Goal: Information Seeking & Learning: Find specific fact

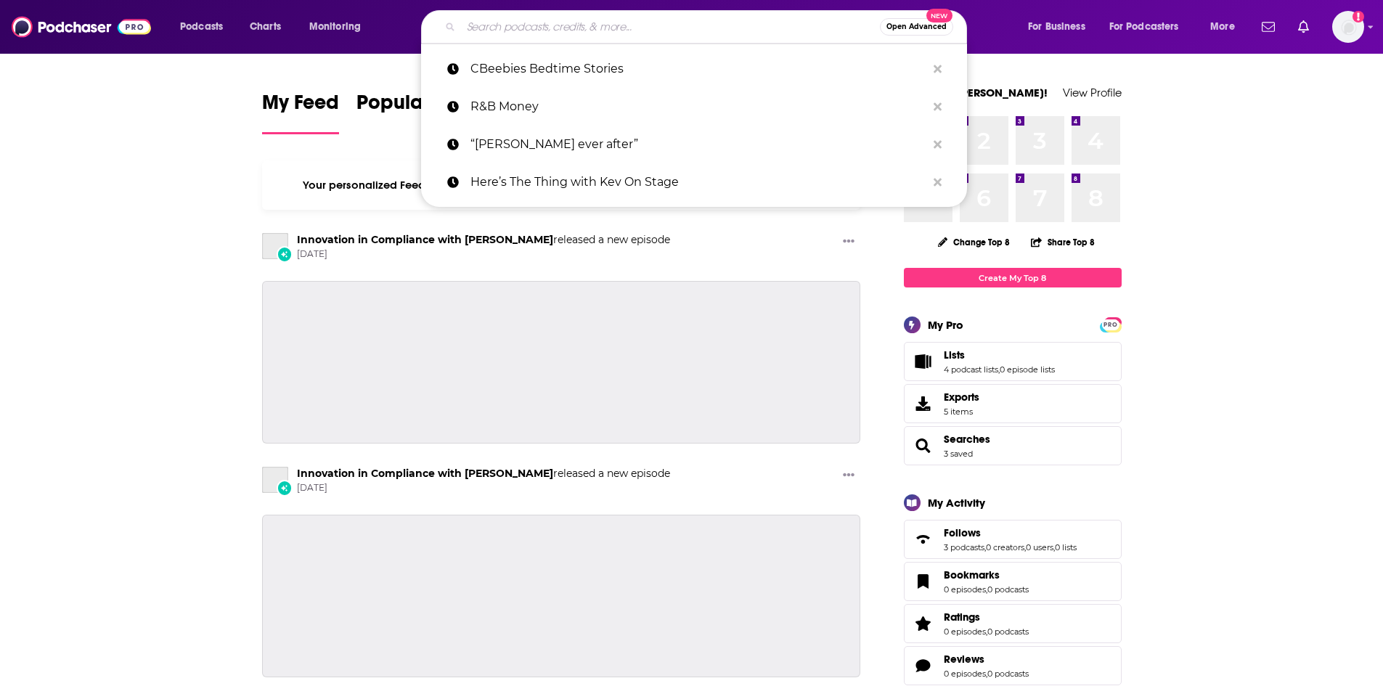
click at [627, 25] on input "Search podcasts, credits, & more..." at bounding box center [670, 26] width 419 height 23
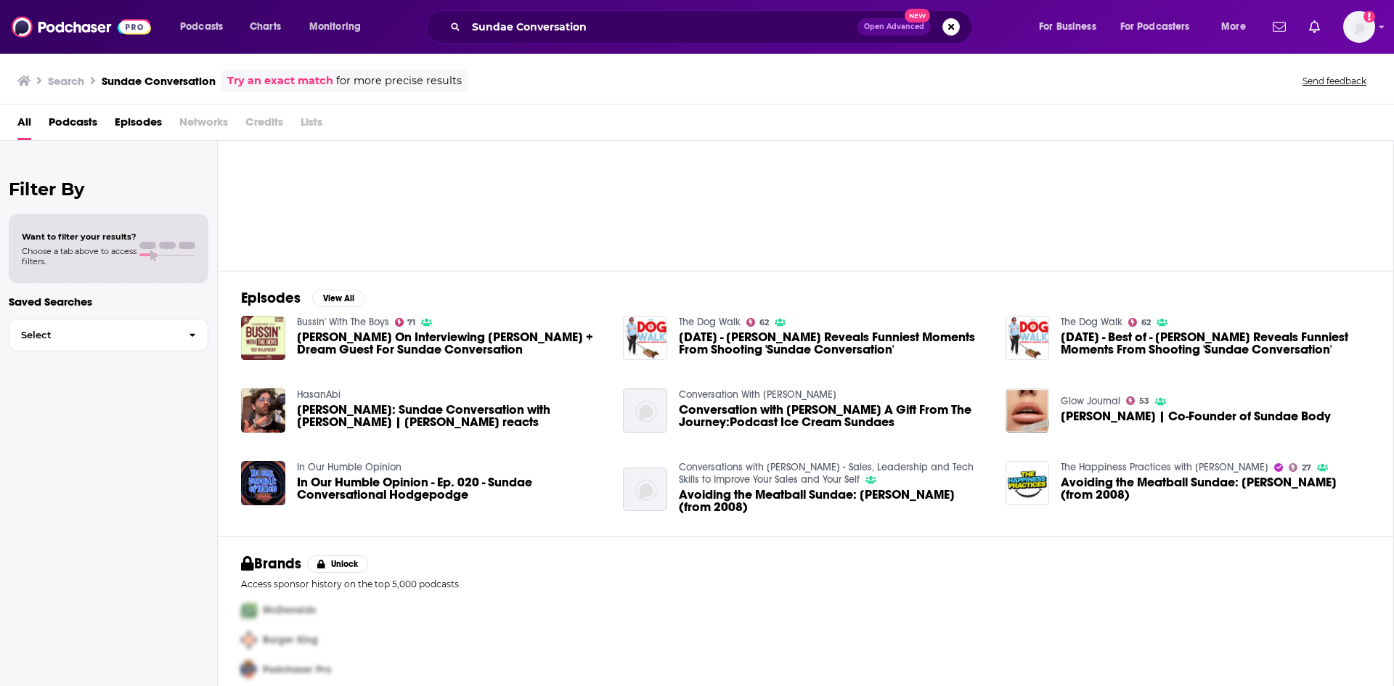
scroll to position [86, 0]
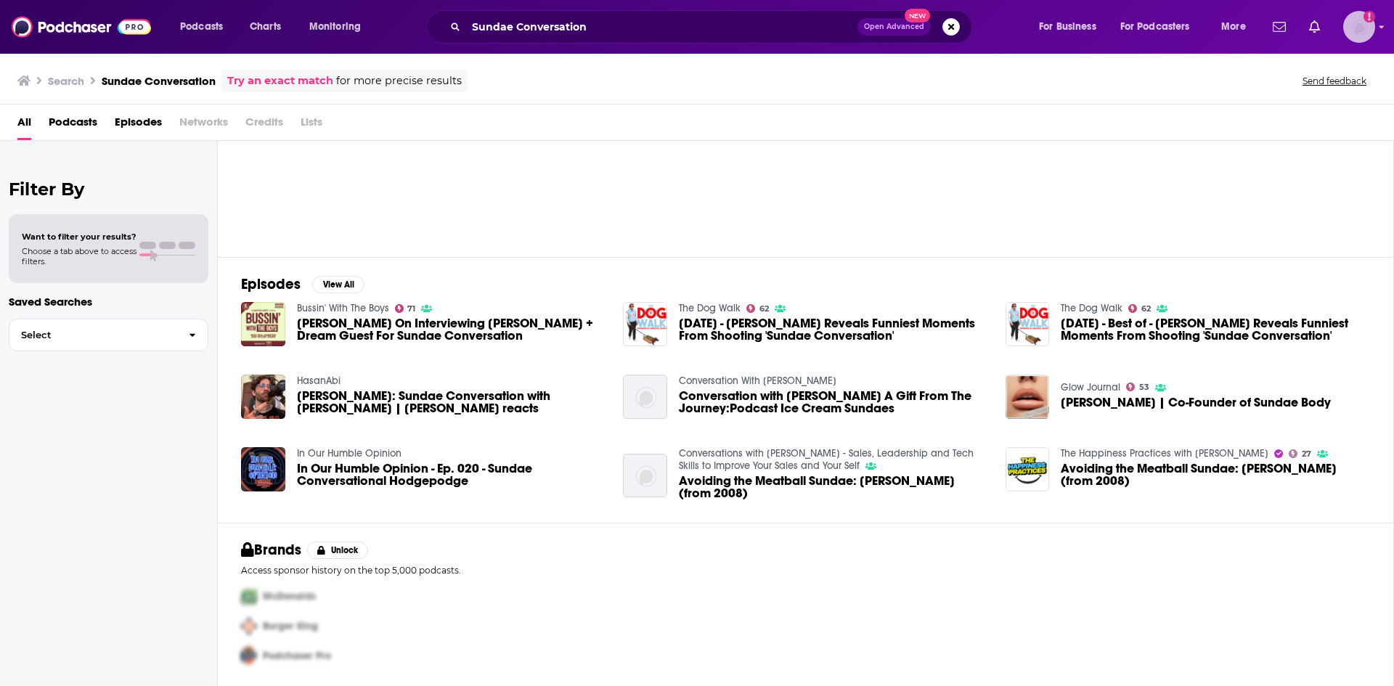
click at [1349, 26] on img "Logged in as ElaineatWink" at bounding box center [1360, 27] width 32 height 32
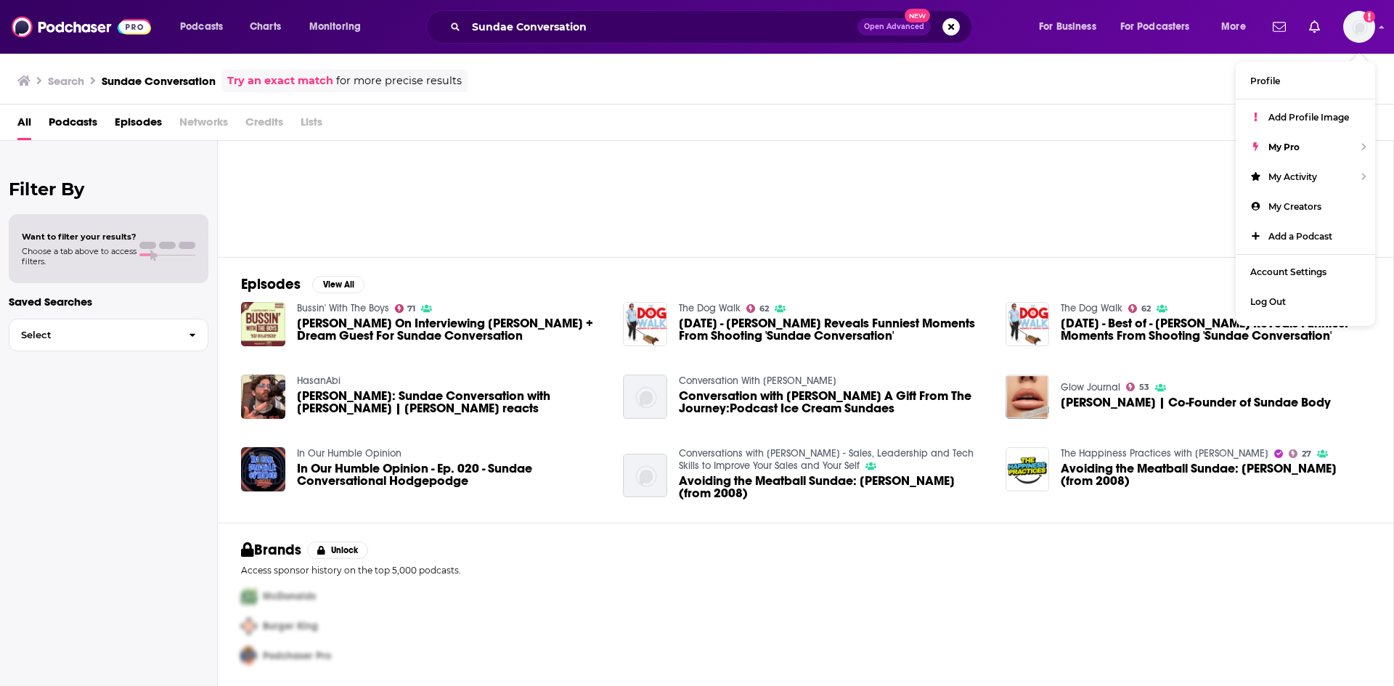
click at [49, 495] on div "Filter By Want to filter your results? Choose a tab above to access filters. Sa…" at bounding box center [109, 484] width 218 height 686
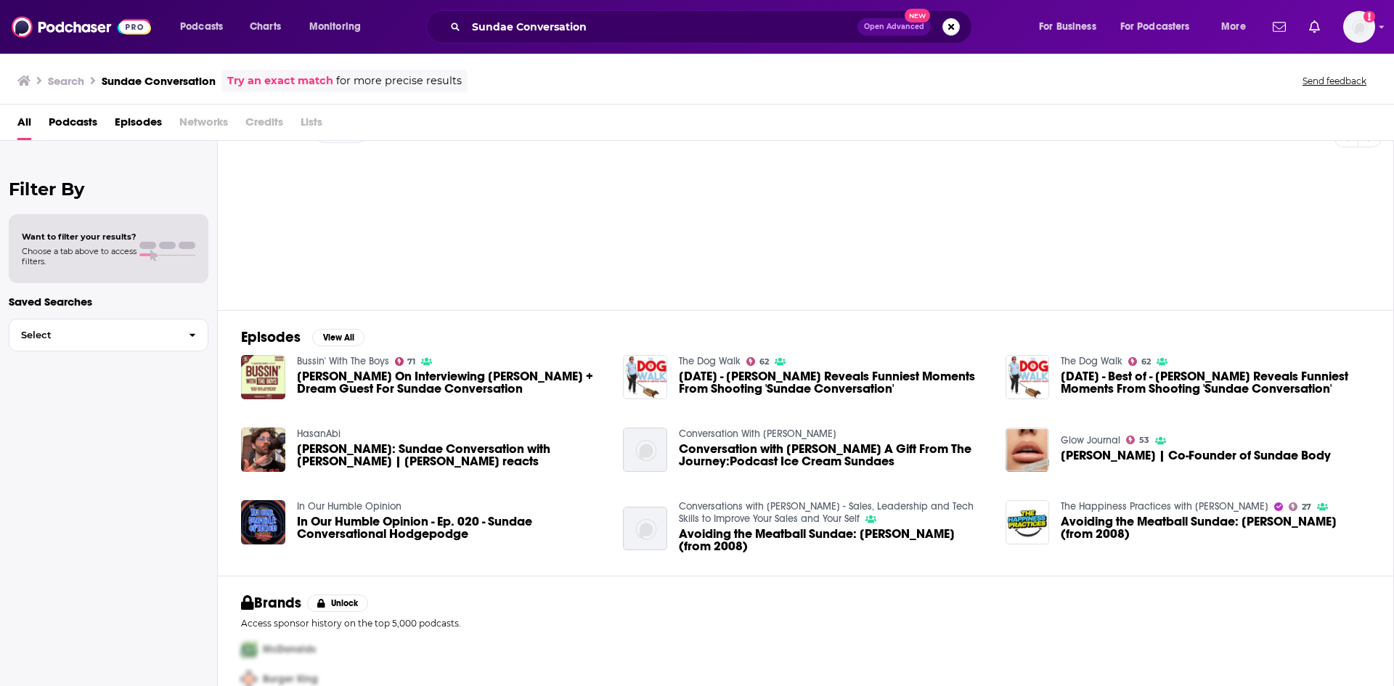
scroll to position [14, 0]
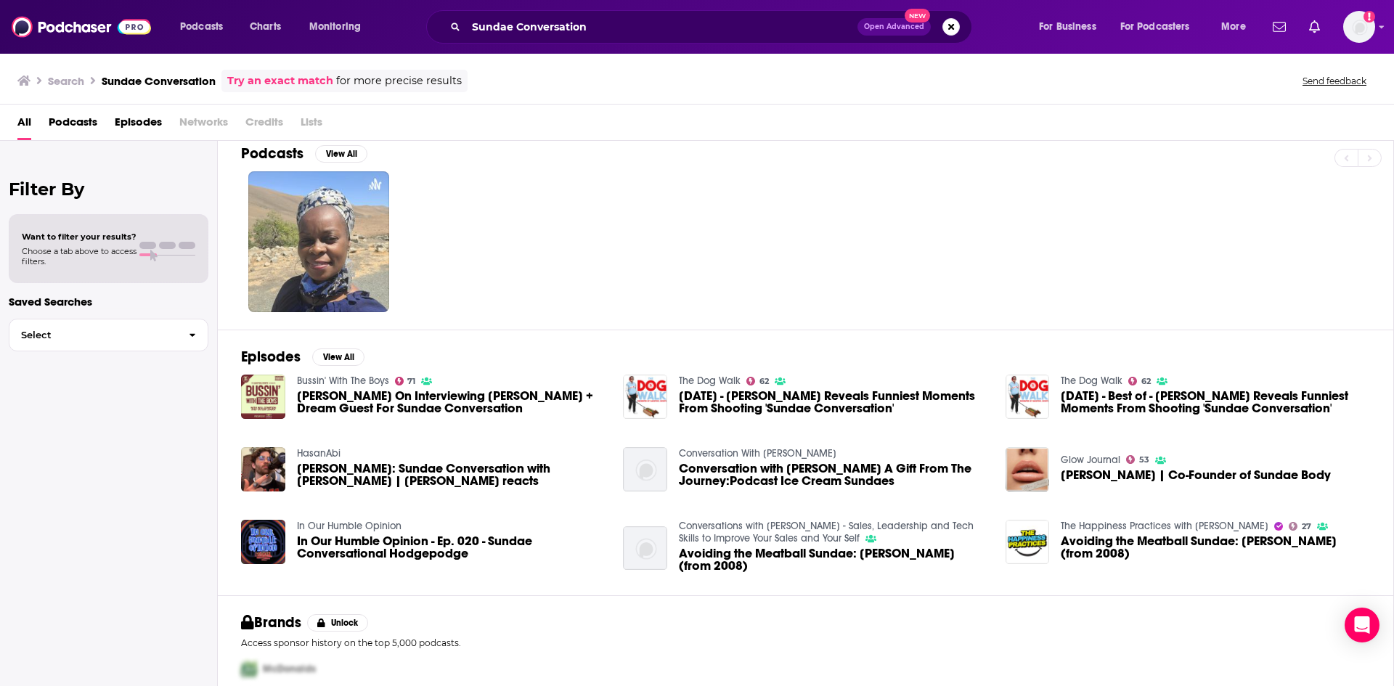
click at [81, 119] on span "Podcasts" at bounding box center [73, 125] width 49 height 30
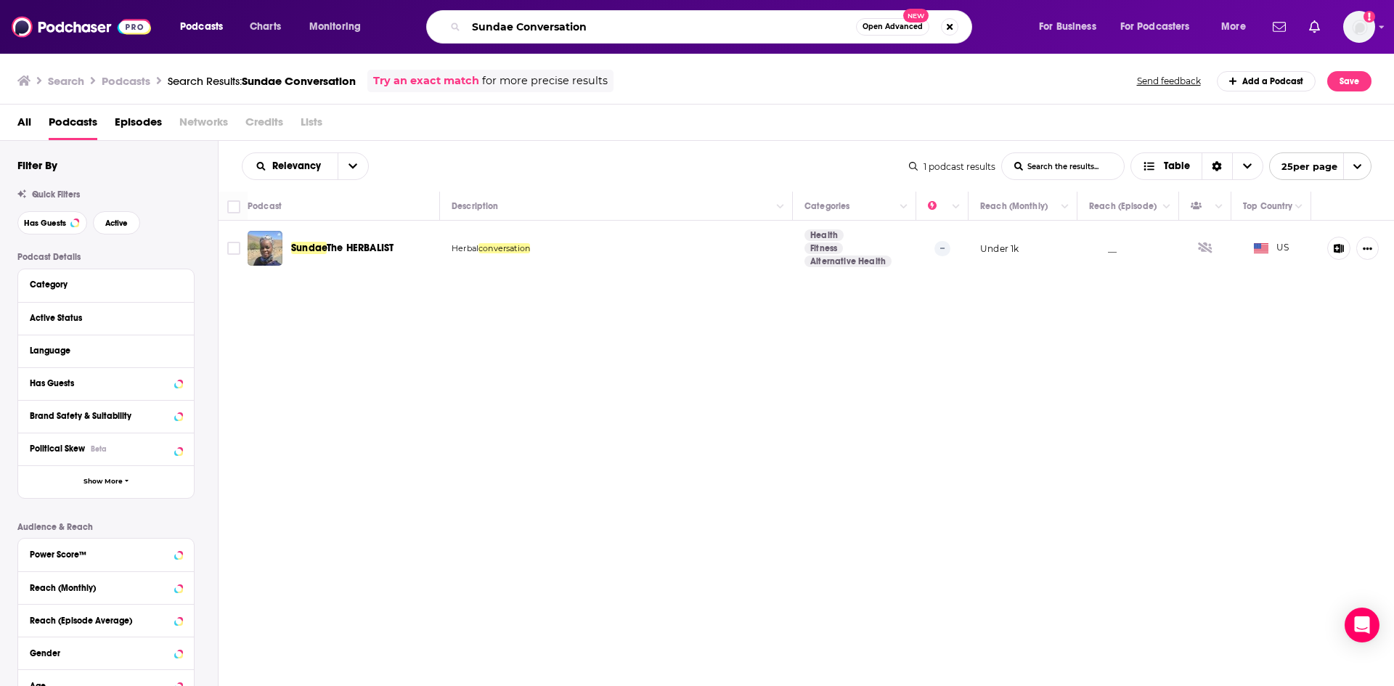
drag, startPoint x: 629, startPoint y: 35, endPoint x: 335, endPoint y: 34, distance: 294.1
click at [335, 34] on div "Podcasts Charts Monitoring Sundae Conversation Open Advanced New For Business F…" at bounding box center [715, 26] width 1090 height 33
type input "[PERSON_NAME]"
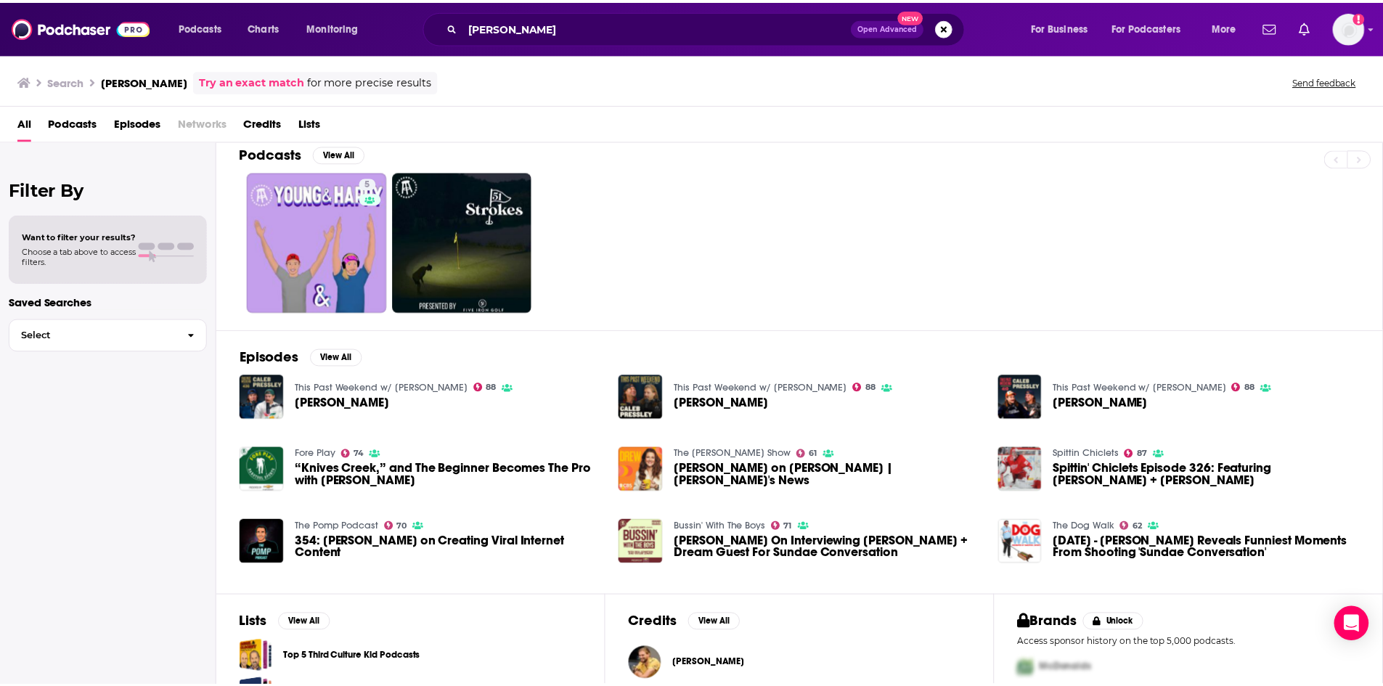
scroll to position [86, 0]
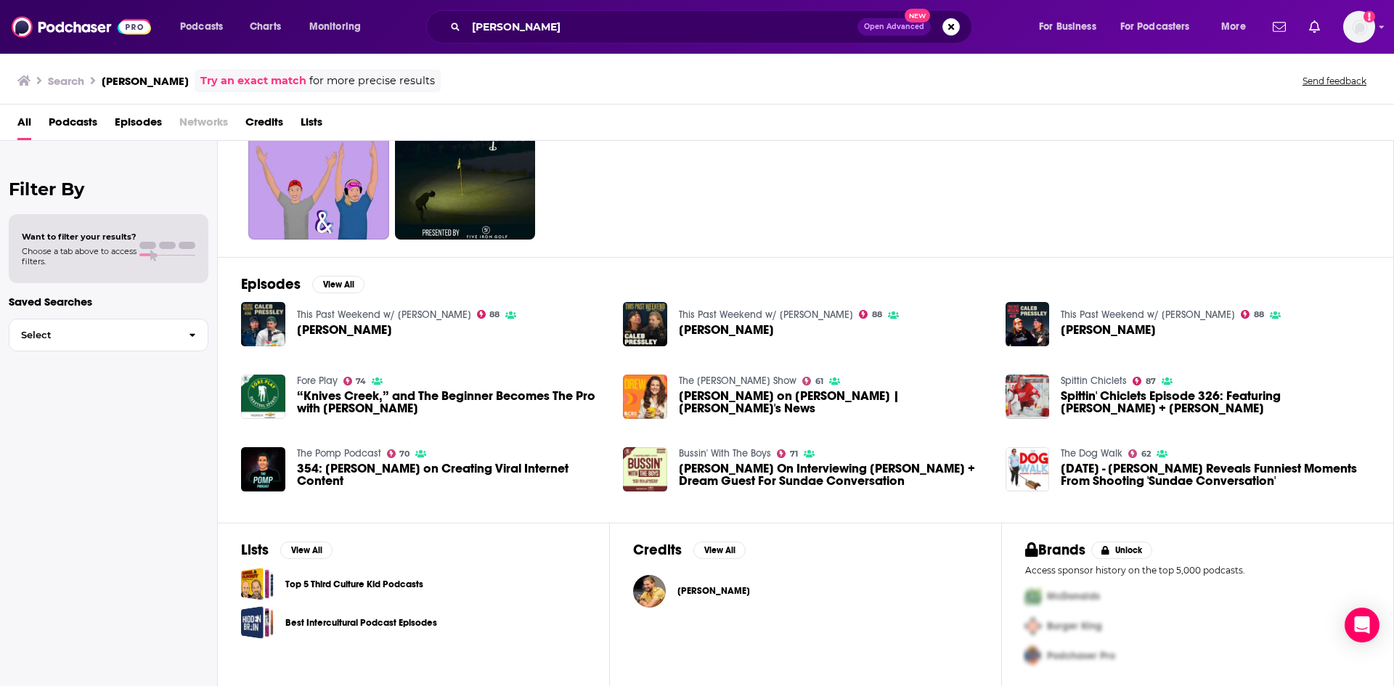
click at [341, 333] on span "[PERSON_NAME]" at bounding box center [344, 330] width 95 height 12
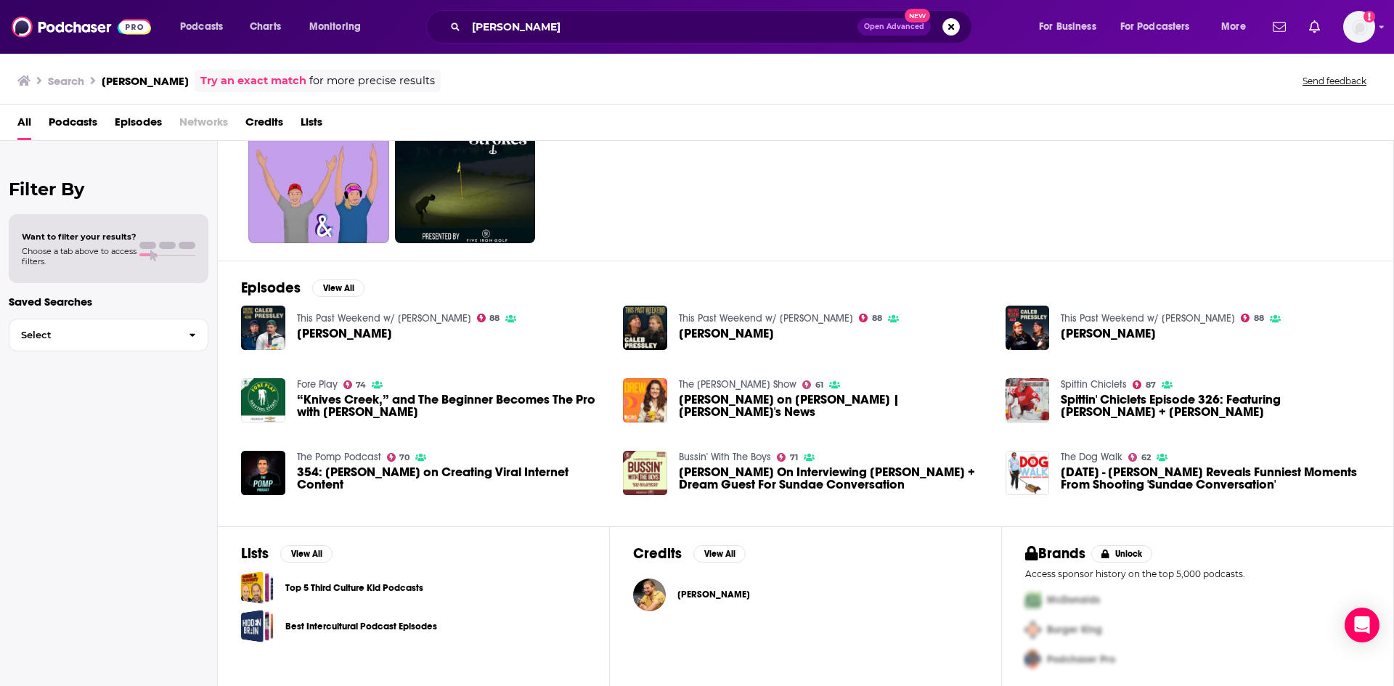
scroll to position [86, 0]
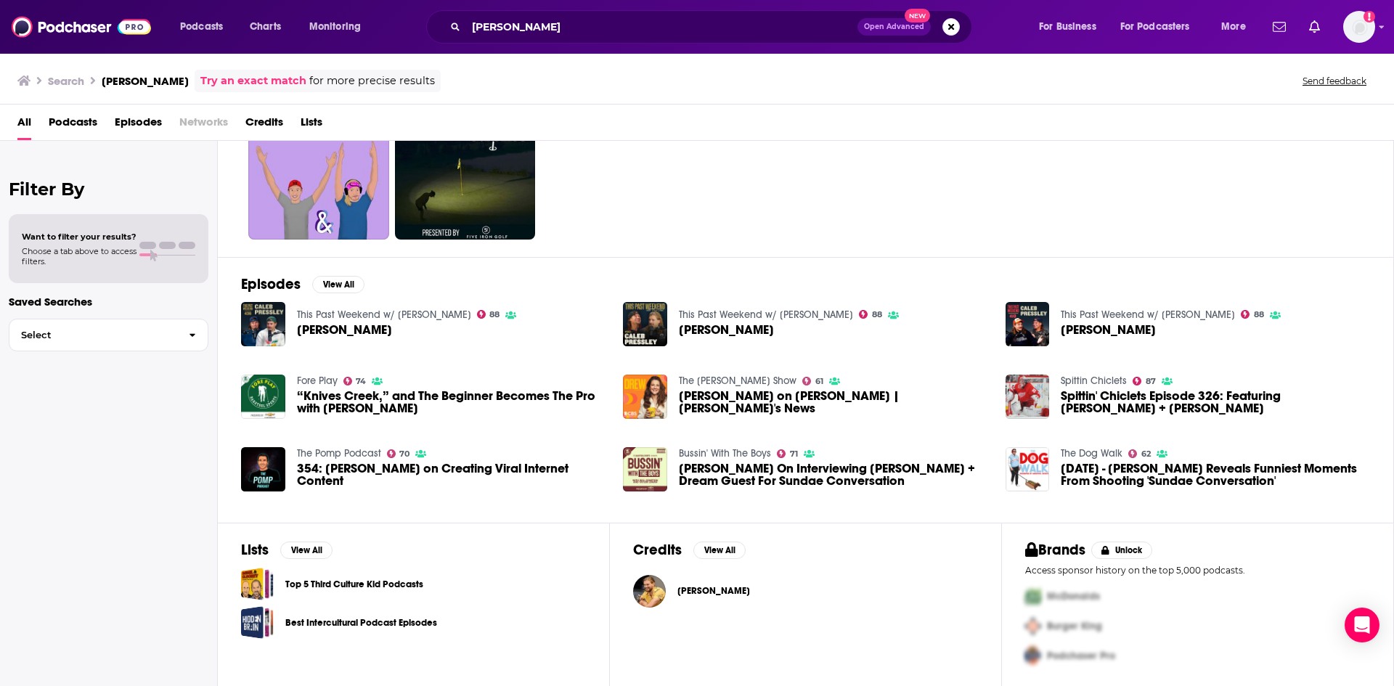
click at [691, 591] on span "[PERSON_NAME]" at bounding box center [714, 591] width 73 height 12
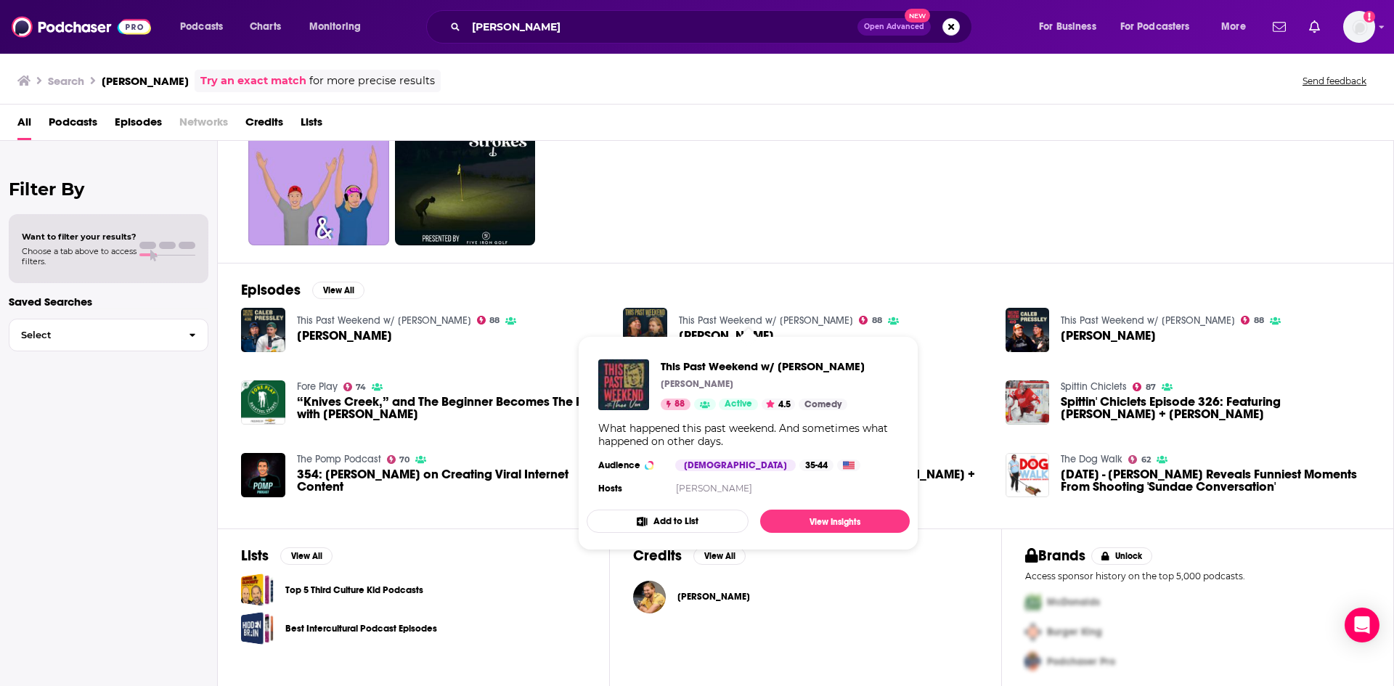
scroll to position [86, 0]
